Goal: Navigation & Orientation: Find specific page/section

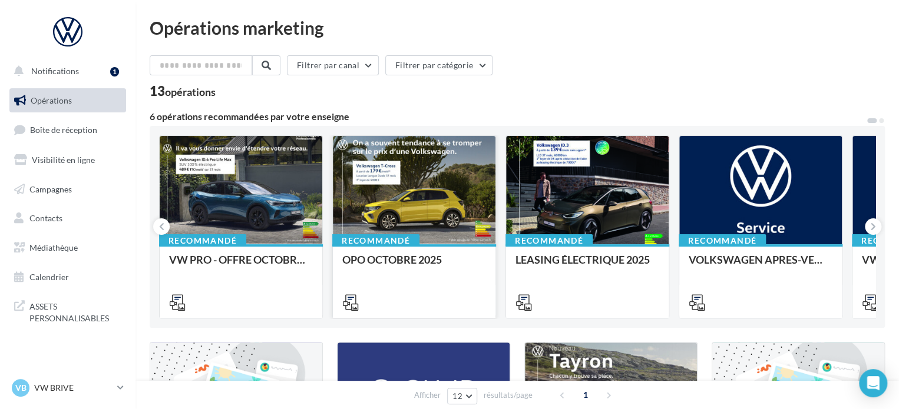
click at [377, 253] on div "Recommandé OPO OCTOBRE 2025" at bounding box center [414, 280] width 163 height 72
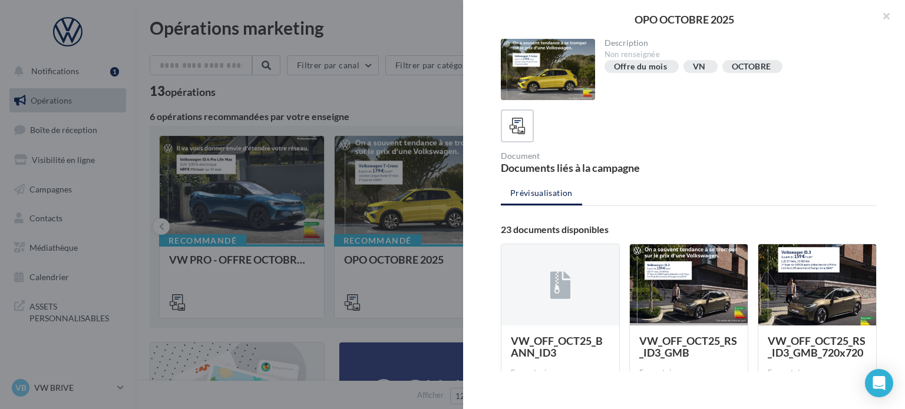
click at [690, 278] on div at bounding box center [689, 285] width 118 height 82
click at [677, 269] on div at bounding box center [689, 285] width 118 height 82
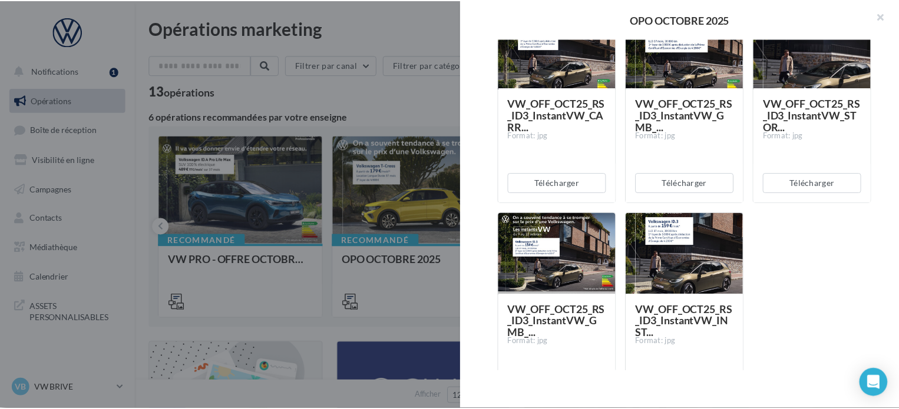
scroll to position [1534, 0]
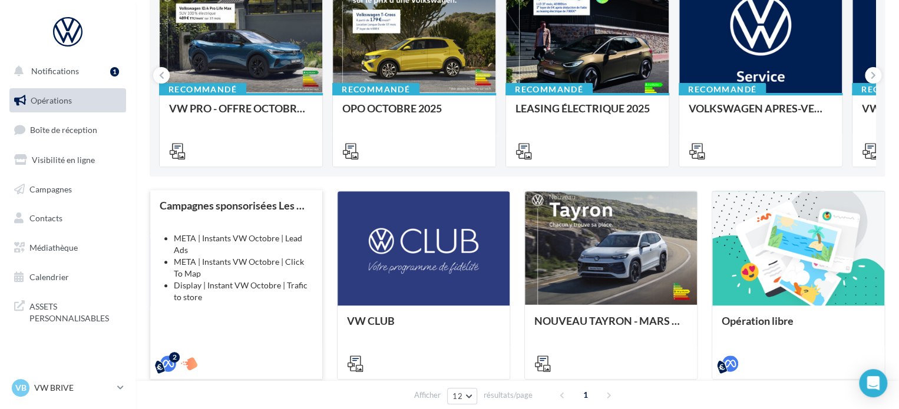
scroll to position [59, 0]
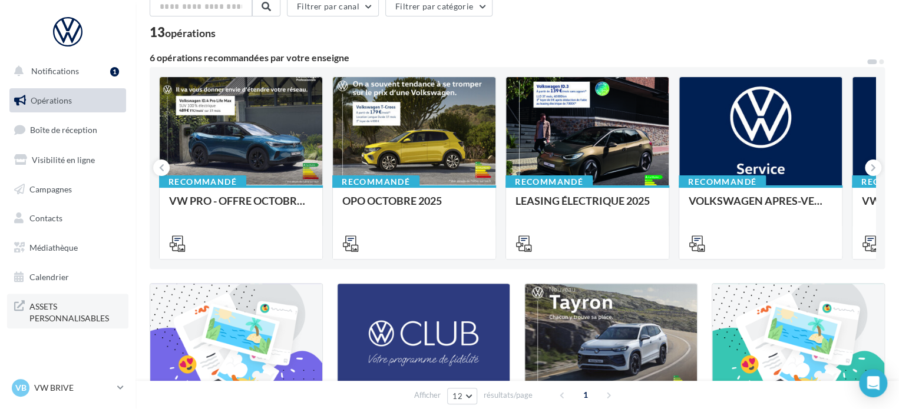
click at [50, 315] on span "ASSETS PERSONNALISABLES" at bounding box center [75, 311] width 92 height 25
click at [55, 254] on link "Médiathèque" at bounding box center [67, 248] width 121 height 25
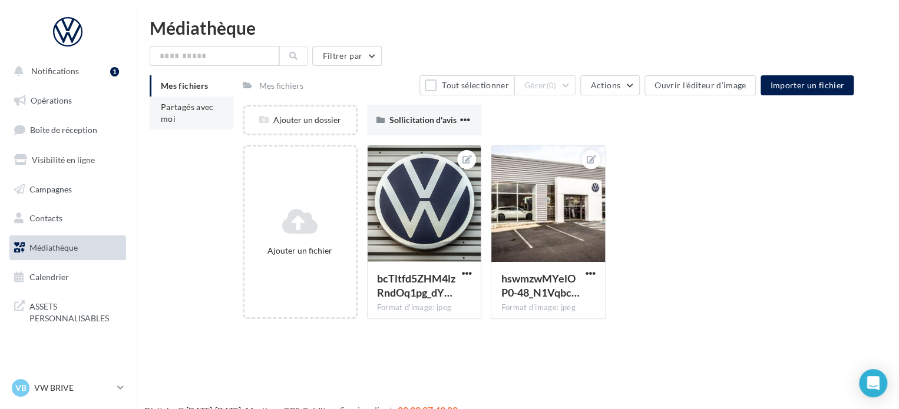
click at [171, 108] on span "Partagés avec moi" at bounding box center [187, 113] width 53 height 22
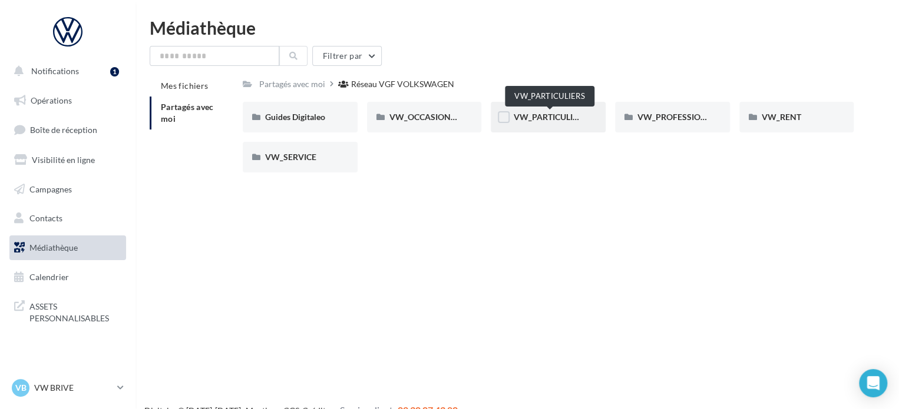
click at [559, 117] on span "VW_PARTICULIERS" at bounding box center [550, 117] width 74 height 10
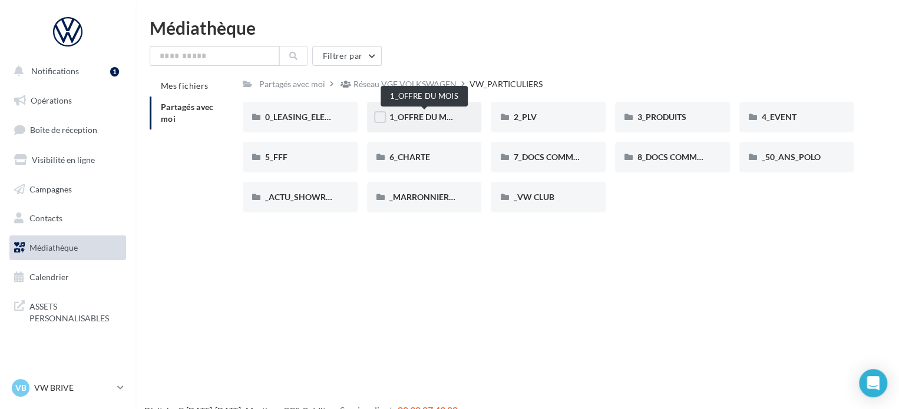
click at [434, 114] on span "1_OFFRE DU MOIS" at bounding box center [424, 117] width 71 height 10
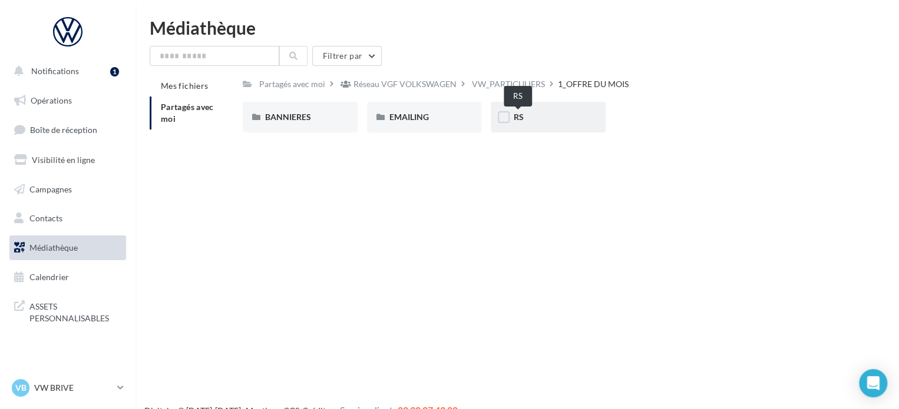
click at [518, 118] on span "RS" at bounding box center [518, 117] width 10 height 10
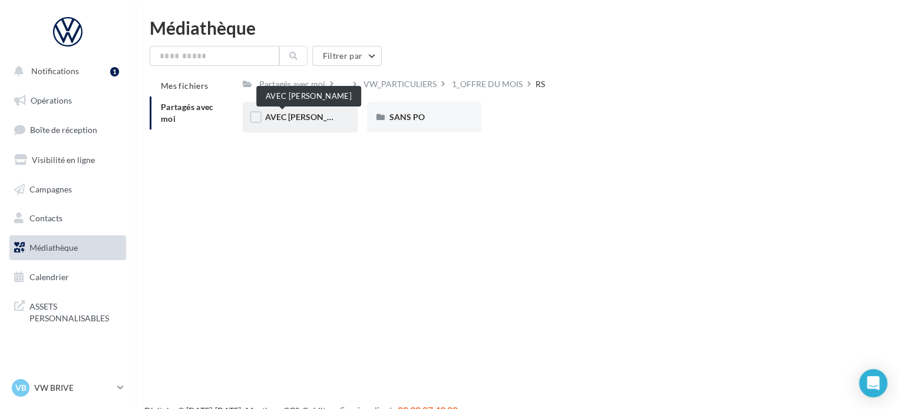
click at [290, 115] on span "AVEC PO" at bounding box center [309, 117] width 89 height 10
click at [452, 81] on div "RS" at bounding box center [453, 84] width 9 height 12
click at [412, 123] on div "SANS PO" at bounding box center [424, 117] width 70 height 12
click at [461, 82] on div "RS" at bounding box center [459, 83] width 25 height 17
click at [455, 83] on div "RS" at bounding box center [453, 84] width 9 height 12
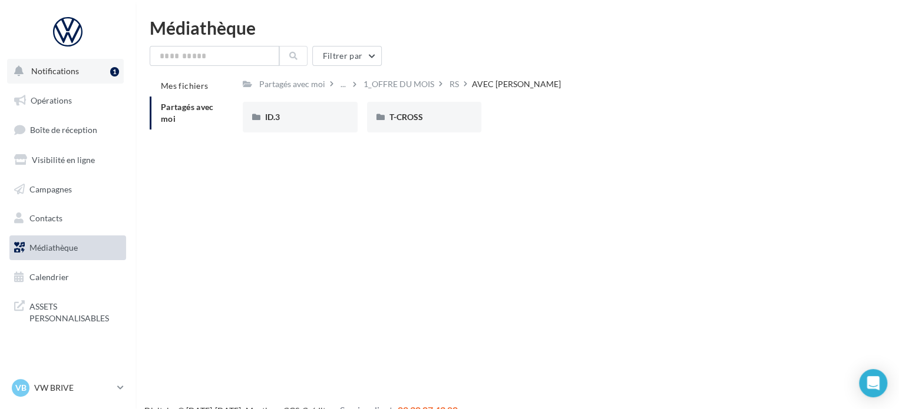
drag, startPoint x: 42, startPoint y: 75, endPoint x: 48, endPoint y: 77, distance: 6.7
click at [42, 75] on span "Notifications" at bounding box center [55, 71] width 48 height 10
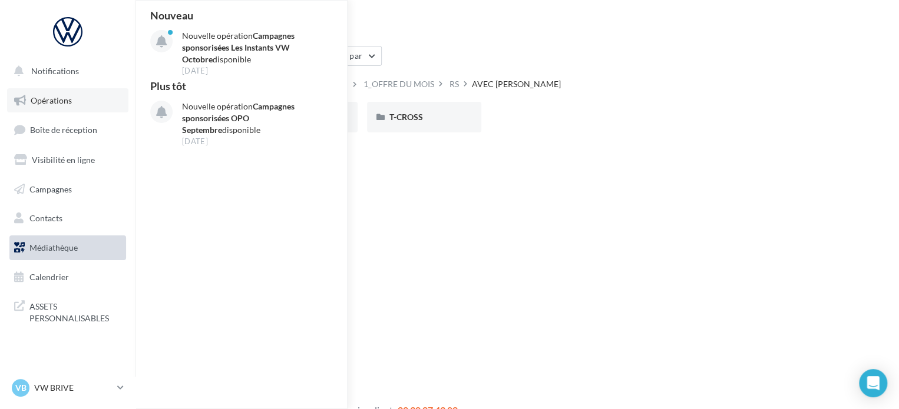
drag, startPoint x: 64, startPoint y: 101, endPoint x: 121, endPoint y: 113, distance: 59.0
click at [64, 101] on span "Opérations" at bounding box center [51, 100] width 41 height 10
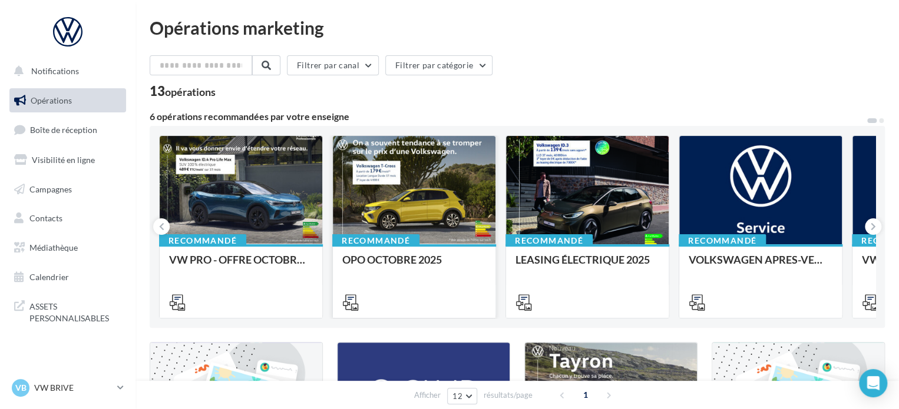
click at [406, 210] on div at bounding box center [414, 191] width 163 height 110
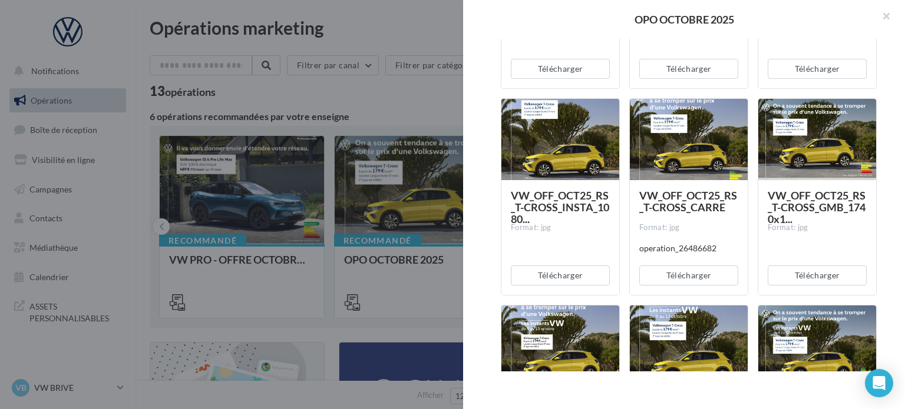
scroll to position [1119, 0]
